Goal: Information Seeking & Learning: Learn about a topic

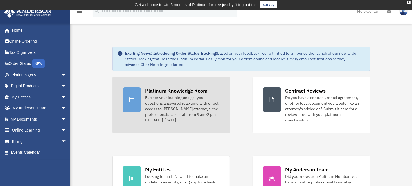
click at [154, 109] on div "Further your learning and get your questions answered real-time with direct acc…" at bounding box center [182, 109] width 74 height 28
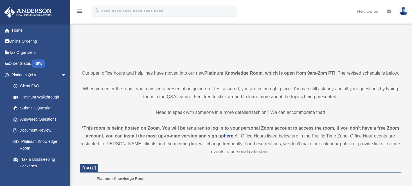
scroll to position [97, 0]
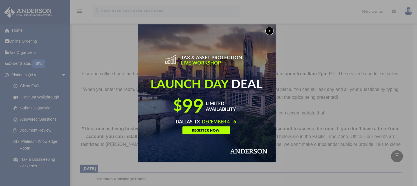
click at [123, 44] on div "x" at bounding box center [208, 93] width 417 height 186
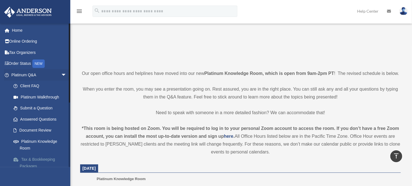
click at [50, 161] on link "Tax & Bookkeeping Packages" at bounding box center [41, 163] width 67 height 18
click at [50, 158] on link "Tax & Bookkeeping Packages" at bounding box center [41, 163] width 67 height 18
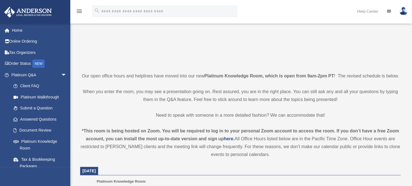
scroll to position [97, 0]
